Goal: Find specific page/section

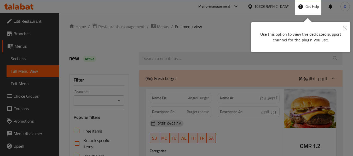
click at [352, 29] on div at bounding box center [176, 139] width 353 height 278
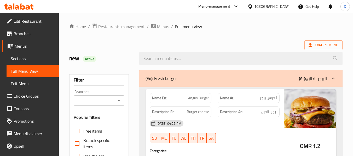
click at [283, 7] on div "[GEOGRAPHIC_DATA]" at bounding box center [272, 7] width 34 height 6
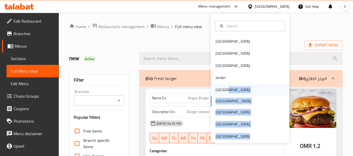
drag, startPoint x: 240, startPoint y: 136, endPoint x: 258, endPoint y: 91, distance: 48.3
click at [258, 91] on div "[GEOGRAPHIC_DATA] [GEOGRAPHIC_DATA] [GEOGRAPHIC_DATA] [GEOGRAPHIC_DATA] [GEOGRA…" at bounding box center [250, 89] width 78 height 107
click at [258, 91] on div "[GEOGRAPHIC_DATA]" at bounding box center [250, 90] width 78 height 12
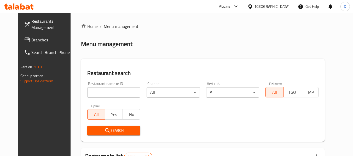
click at [49, 39] on span "Branches" at bounding box center [51, 40] width 41 height 6
